Goal: Obtain resource: Obtain resource

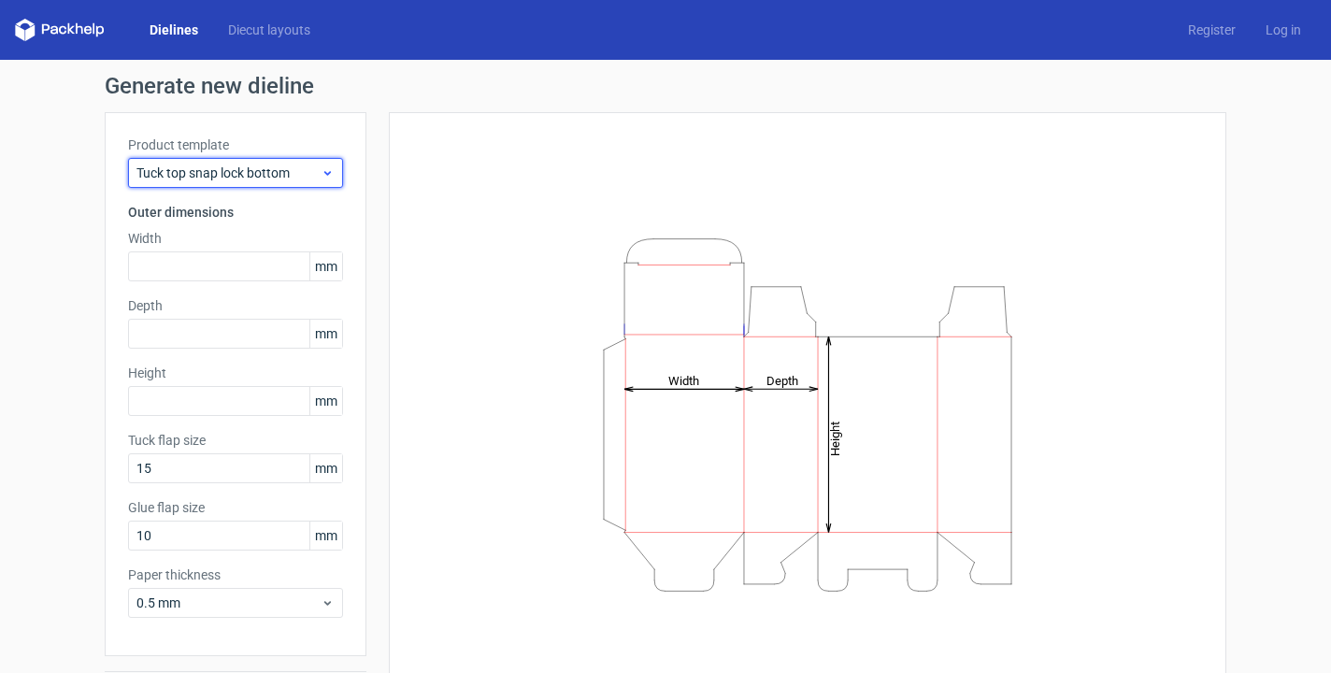
click at [237, 171] on span "Tuck top snap lock bottom" at bounding box center [229, 173] width 184 height 19
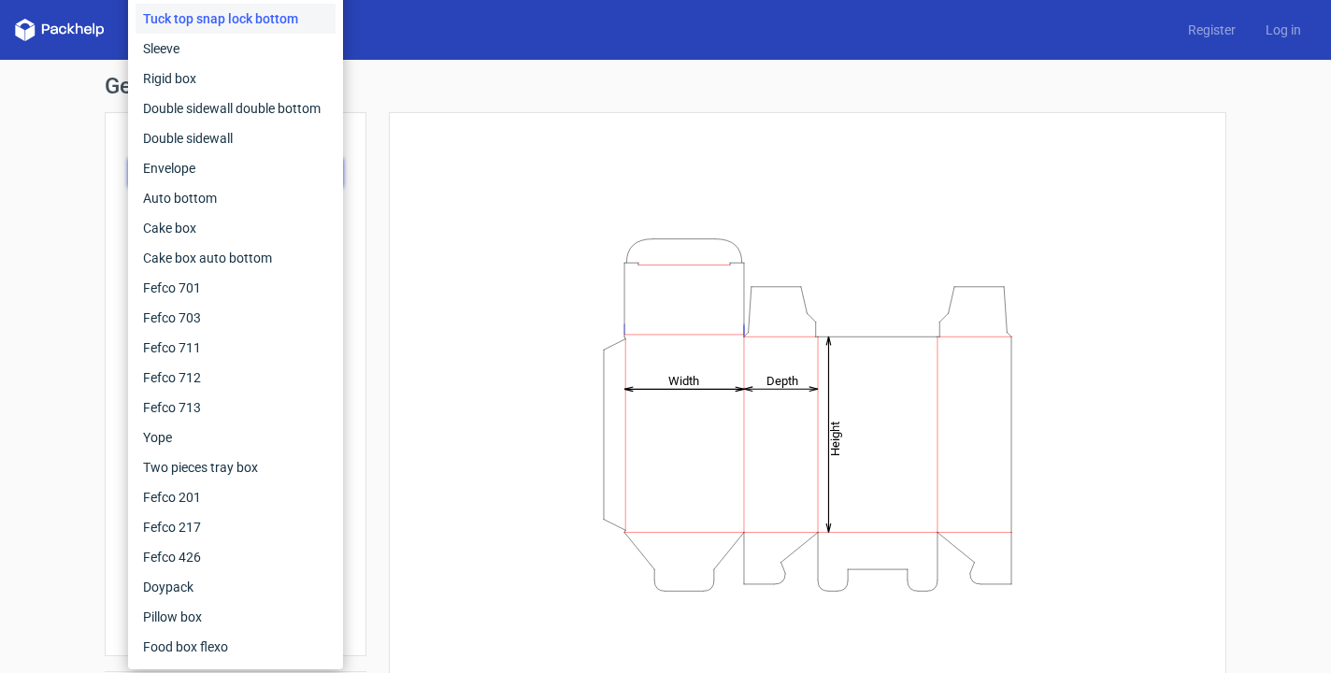
click at [40, 191] on div "Generate new dieline Product template Tuck top snap lock bottom Outer dimension…" at bounding box center [665, 396] width 1331 height 672
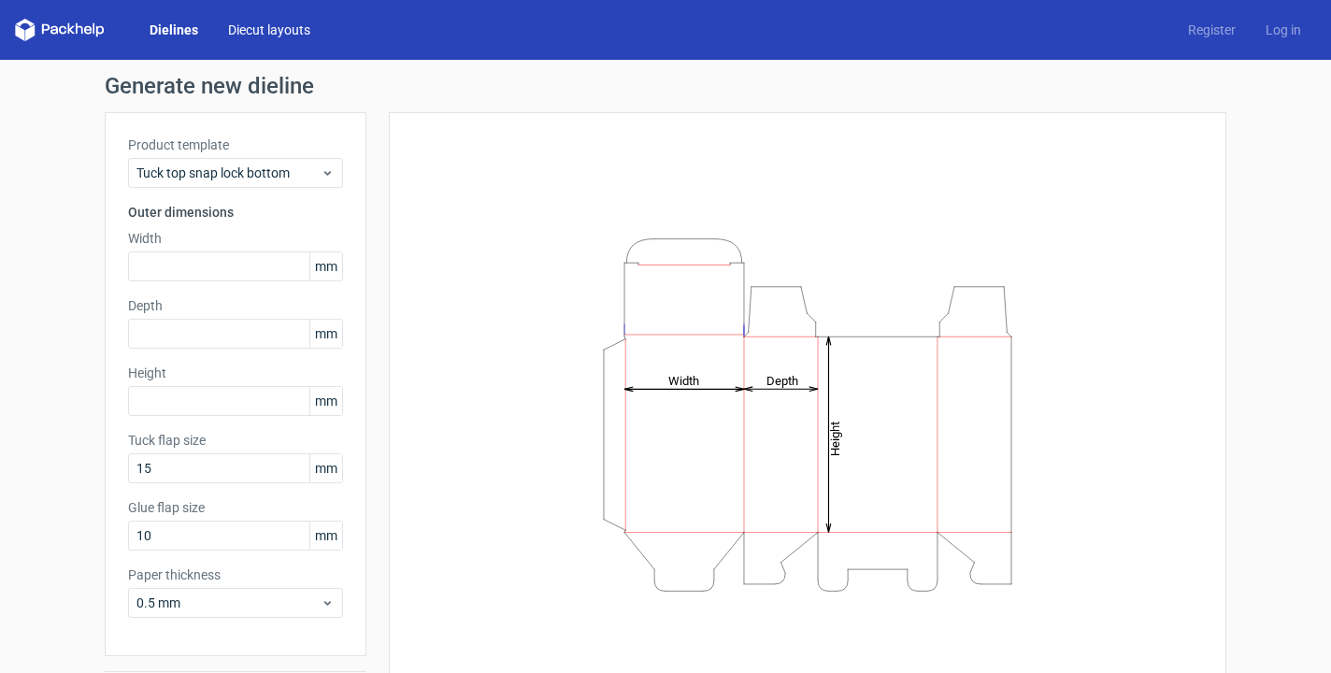
click at [283, 31] on link "Diecut layouts" at bounding box center [269, 30] width 112 height 19
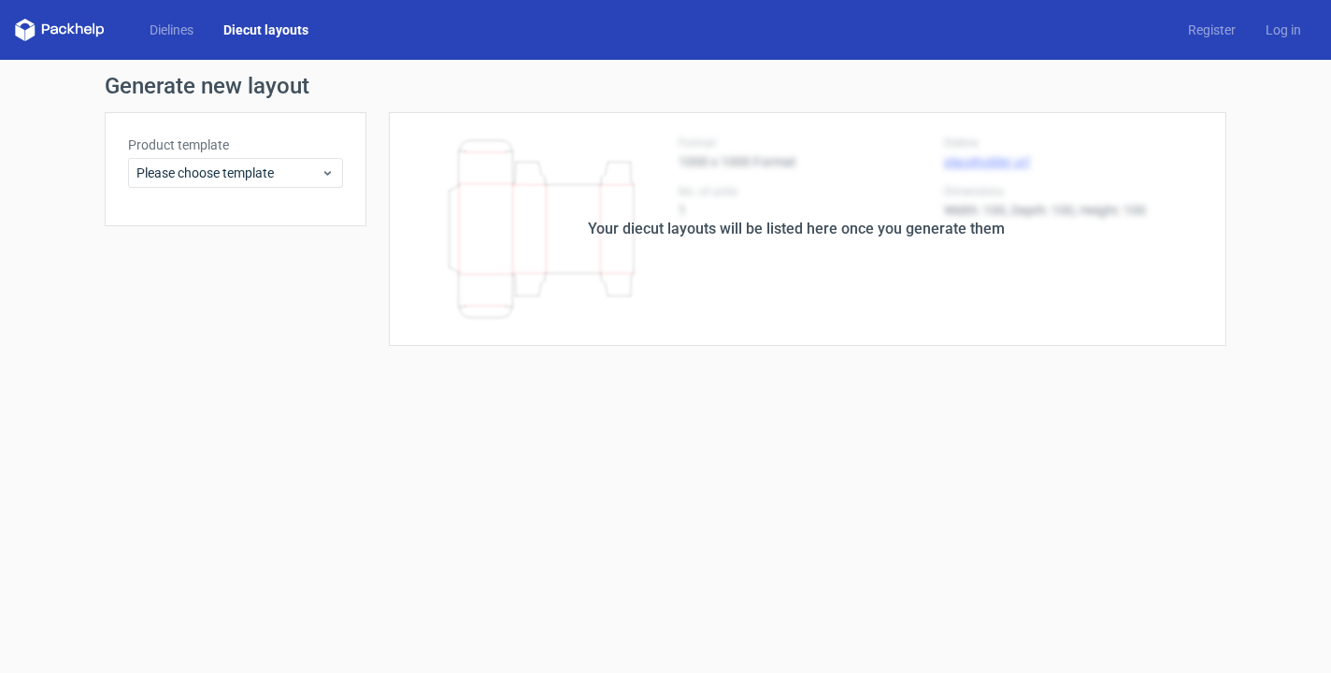
click at [669, 256] on div "Your diecut layouts will be listed here once you generate them" at bounding box center [797, 229] width 860 height 234
click at [185, 181] on span "Please choose template" at bounding box center [229, 173] width 184 height 19
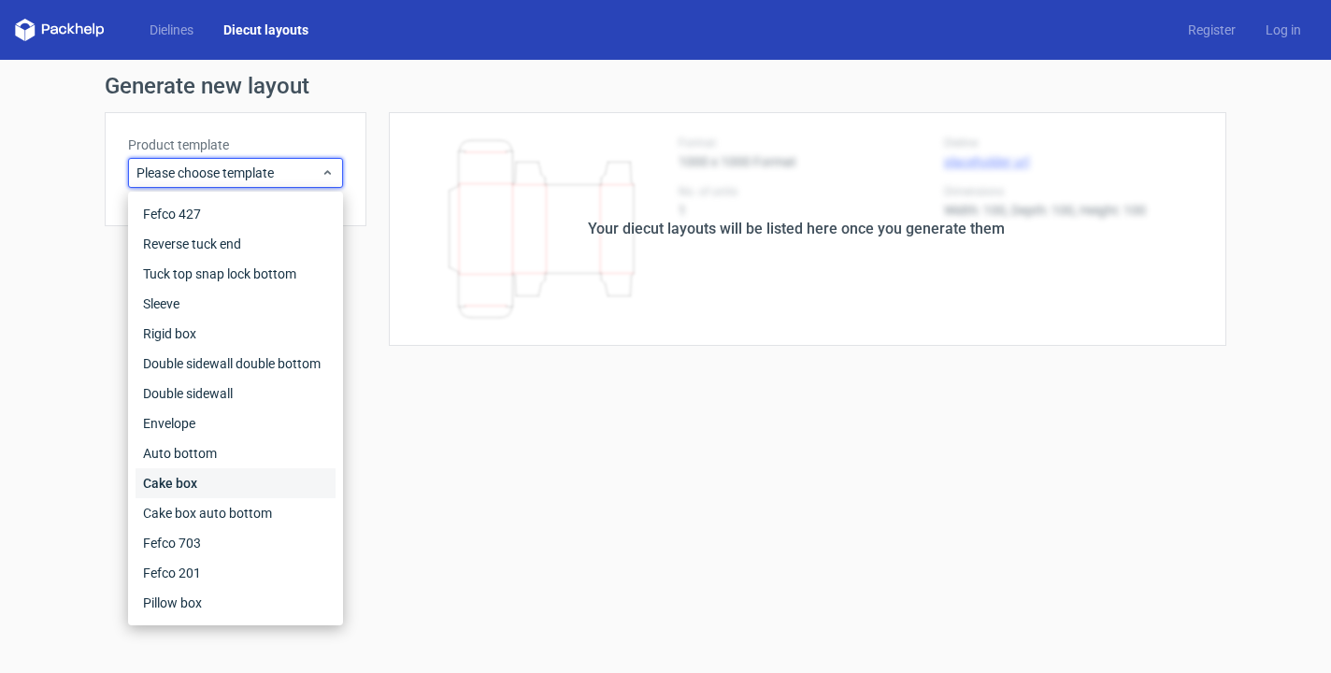
click at [187, 468] on div "Cake box" at bounding box center [236, 483] width 200 height 30
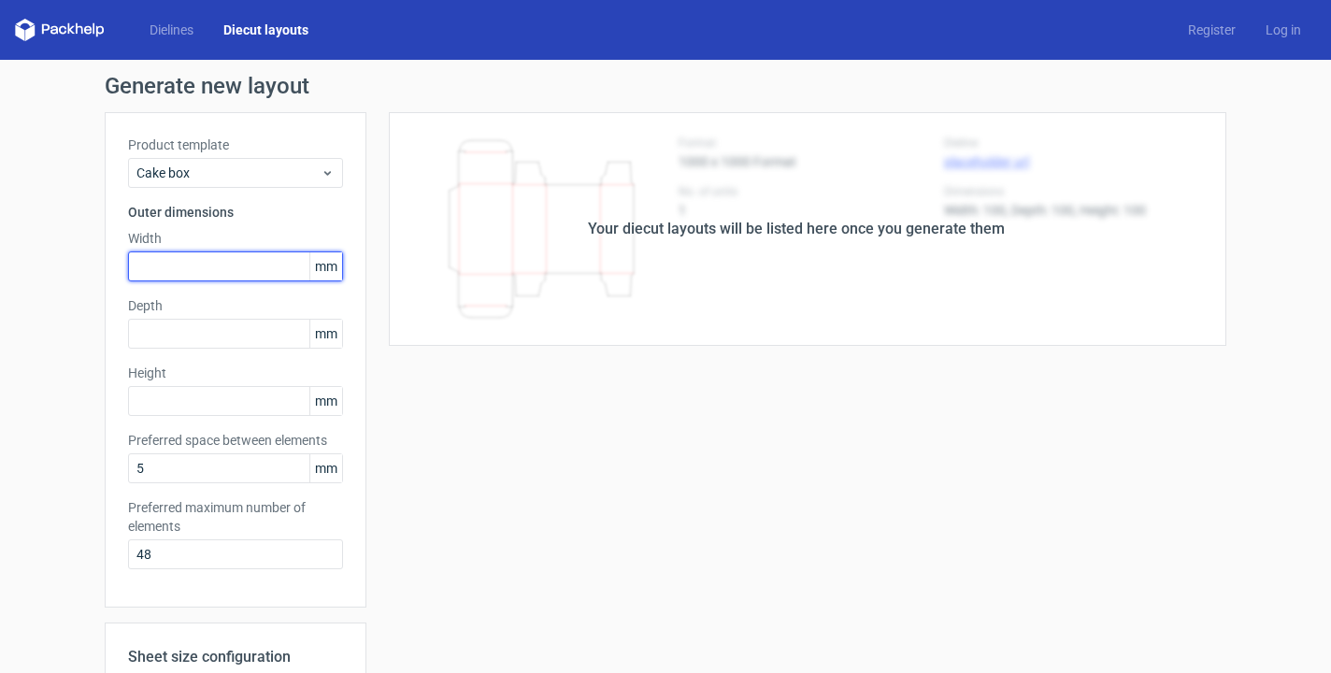
click at [271, 267] on input "text" at bounding box center [235, 267] width 215 height 30
click at [321, 279] on span "mm" at bounding box center [325, 266] width 33 height 28
click at [321, 273] on span "mm" at bounding box center [325, 266] width 33 height 28
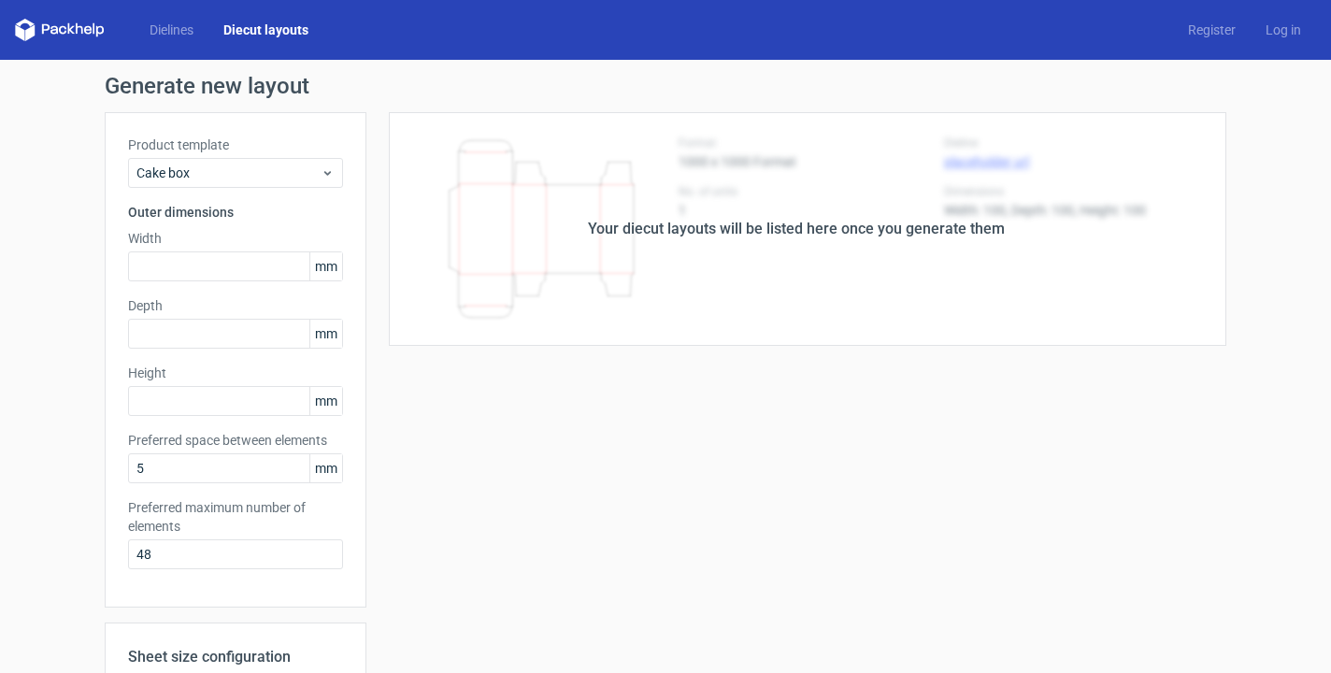
click at [58, 382] on div "Generate new layout Product template Cake box Outer dimensions Width mm Depth m…" at bounding box center [665, 533] width 1331 height 947
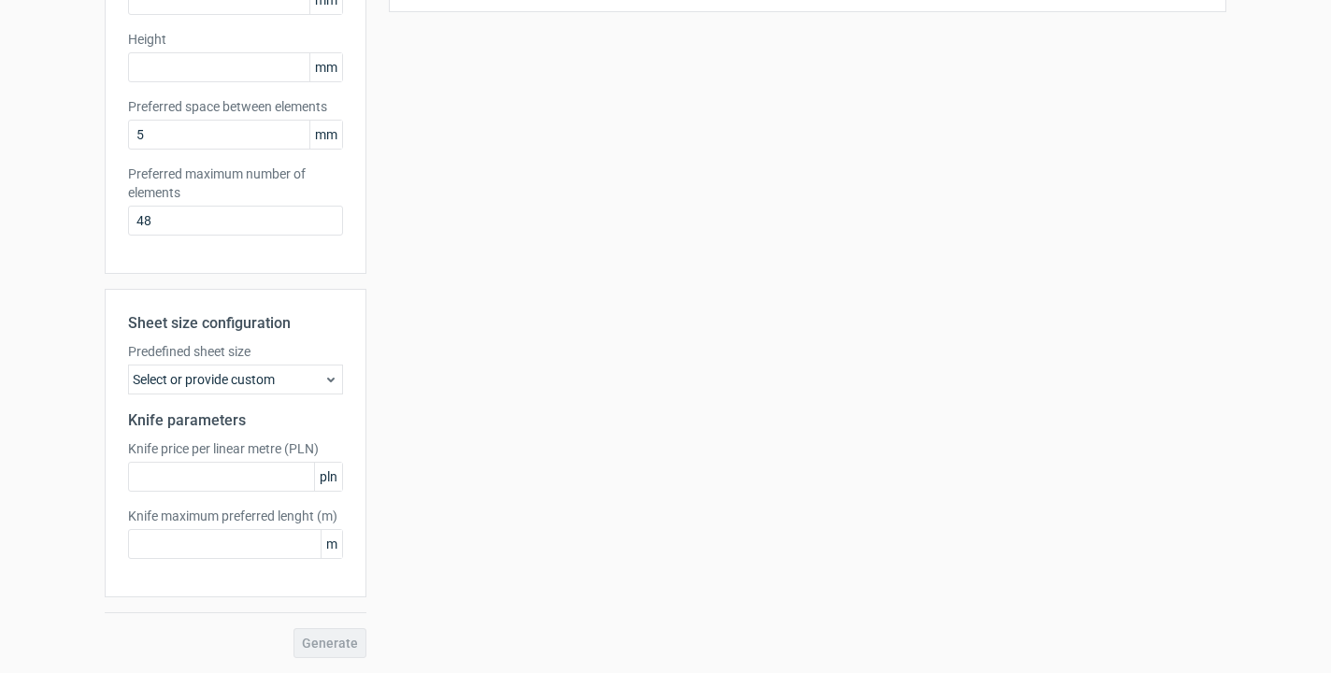
click at [229, 362] on div "Predefined sheet size Select or provide custom" at bounding box center [235, 368] width 215 height 52
click at [227, 371] on div "Select or provide custom" at bounding box center [235, 380] width 215 height 30
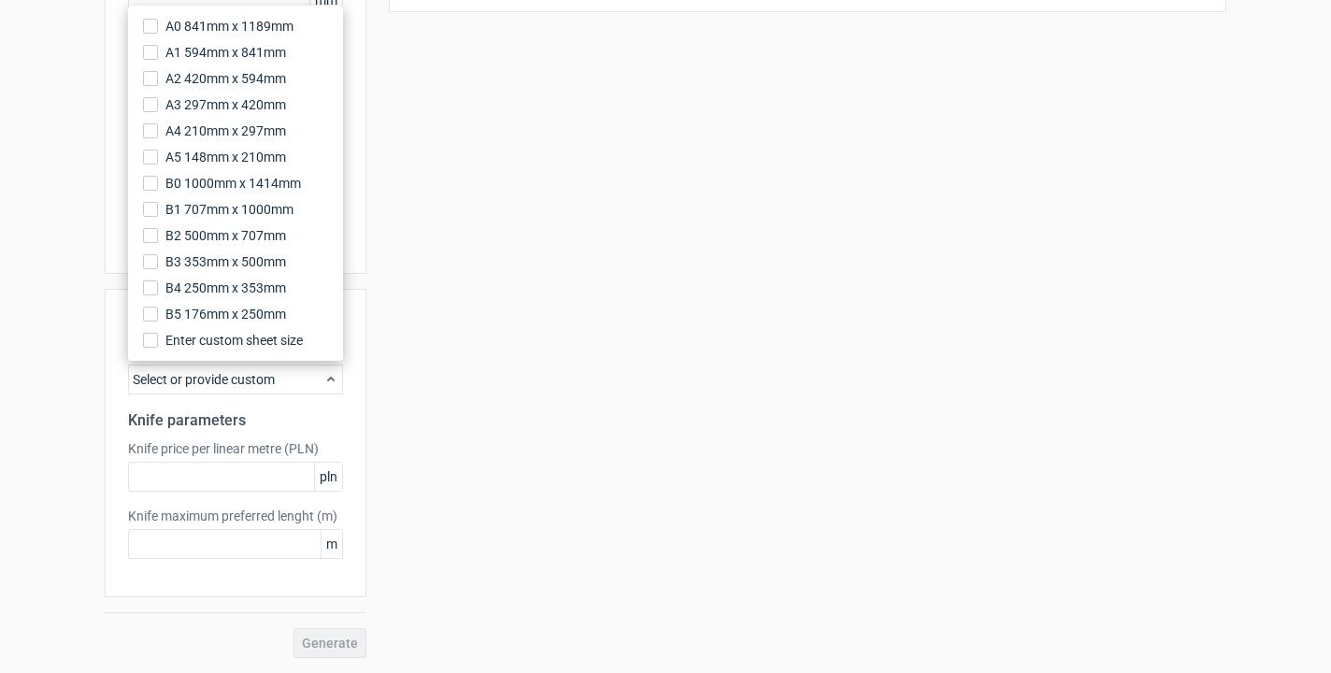
click at [465, 241] on div "Your diecut layouts will be listed here once you generate them Height Depth Wid…" at bounding box center [797, 218] width 860 height 880
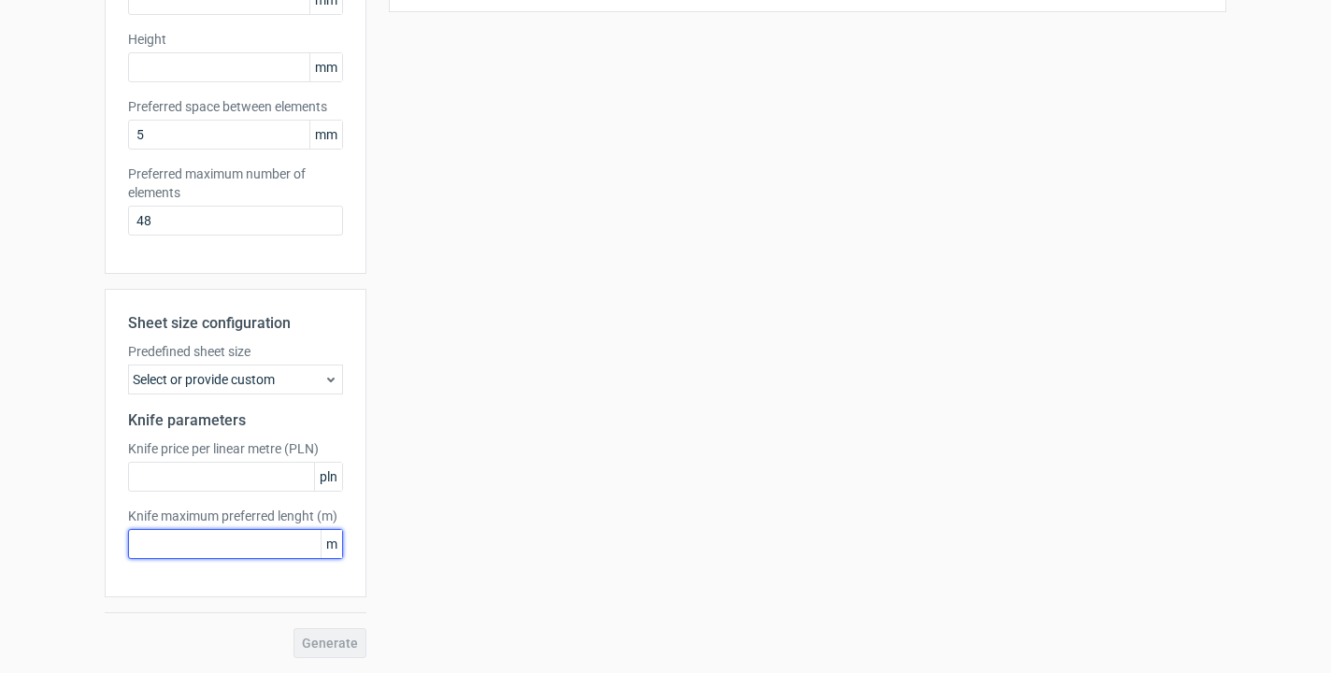
click at [201, 544] on input "text" at bounding box center [235, 544] width 215 height 30
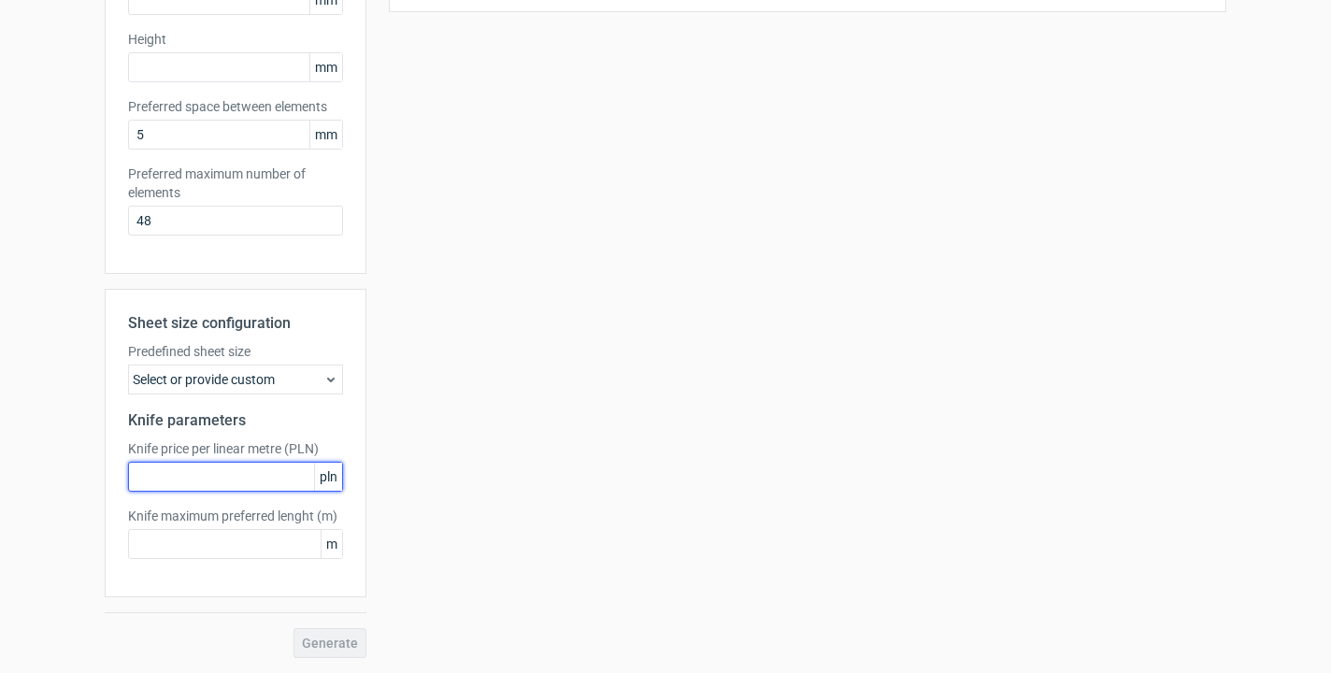
click at [227, 488] on input "text" at bounding box center [235, 477] width 215 height 30
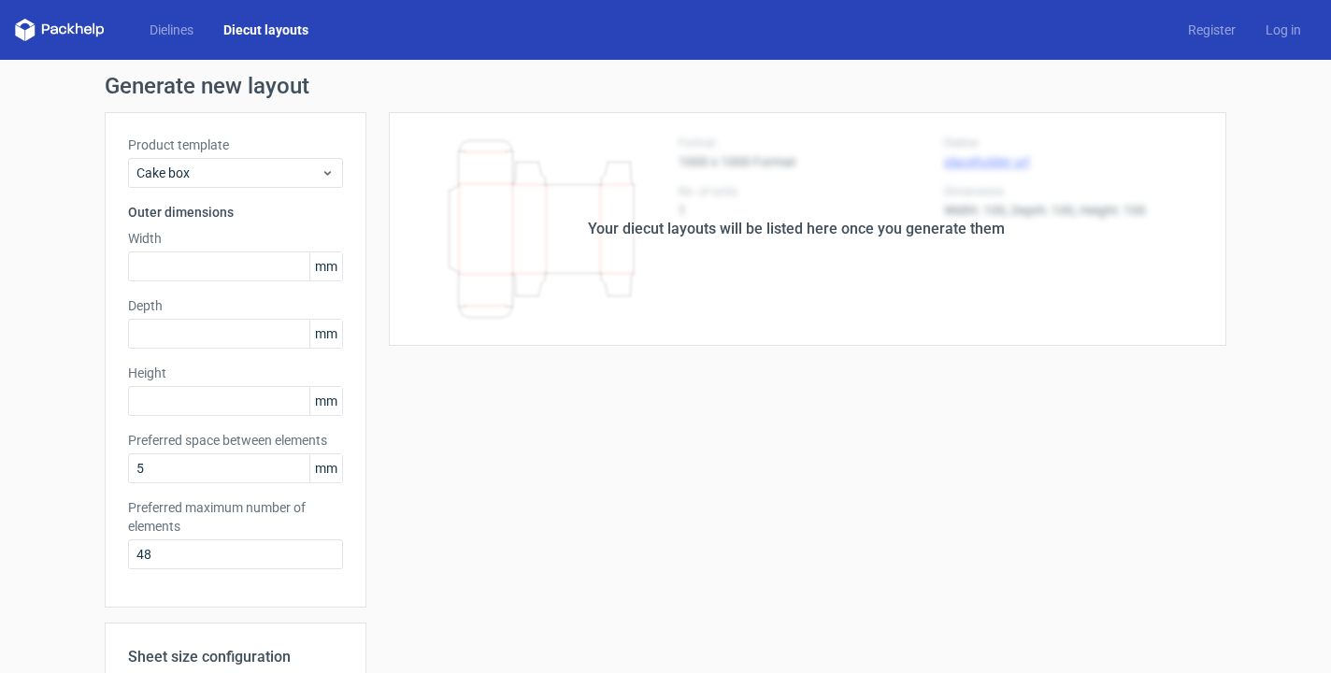
click at [72, 57] on div "Dielines Diecut layouts Register Log in" at bounding box center [665, 30] width 1331 height 60
click at [72, 22] on icon at bounding box center [60, 30] width 90 height 22
click at [205, 59] on div "Dielines Diecut layouts Register Log in" at bounding box center [665, 30] width 1331 height 60
click at [184, 36] on link "Dielines" at bounding box center [172, 30] width 74 height 19
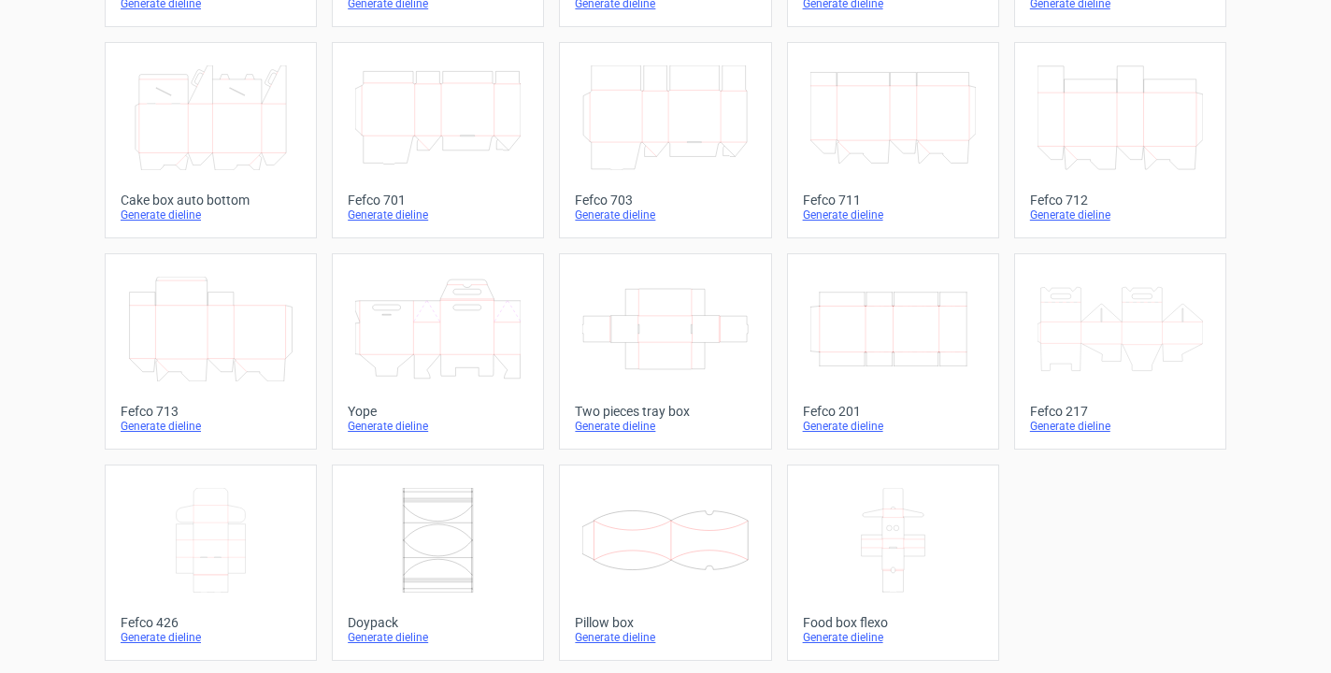
scroll to position [496, 0]
click at [640, 396] on link "Two pieces tray box Generate dieline" at bounding box center [665, 349] width 212 height 196
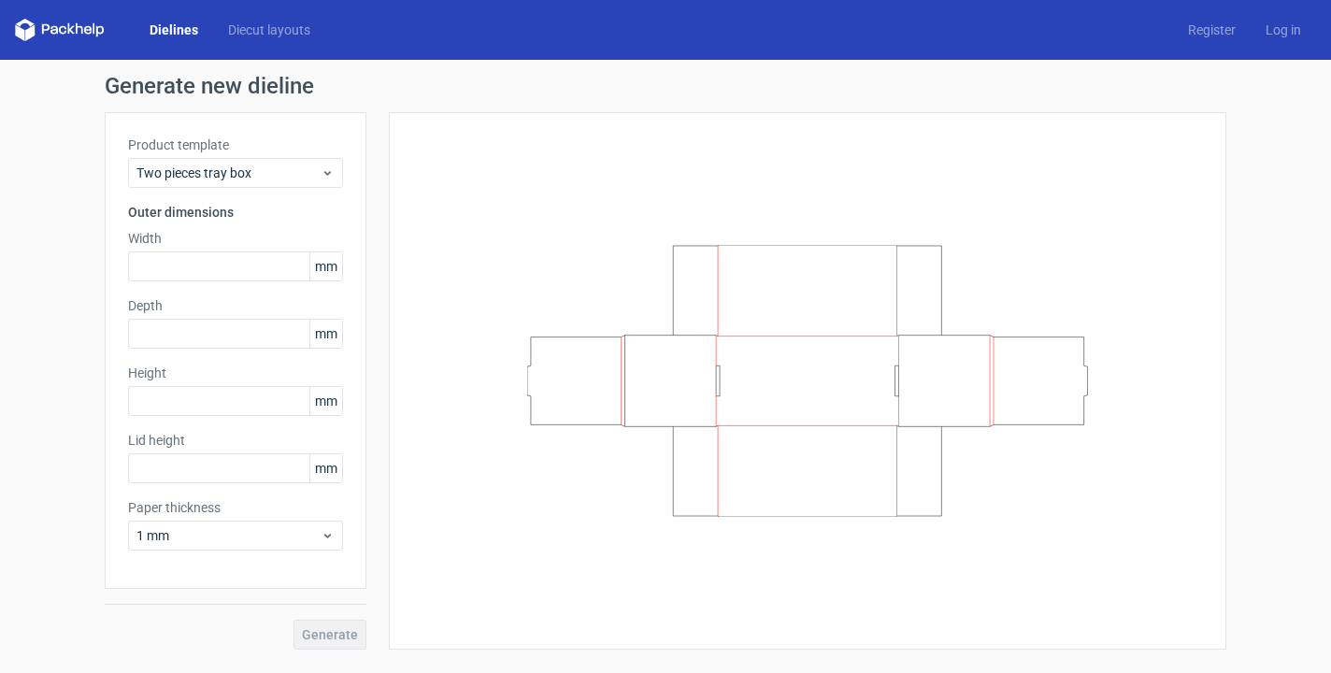
drag, startPoint x: 634, startPoint y: 380, endPoint x: 916, endPoint y: 357, distance: 283.3
click at [914, 357] on icon at bounding box center [807, 381] width 561 height 272
